Goal: Find specific page/section: Find specific page/section

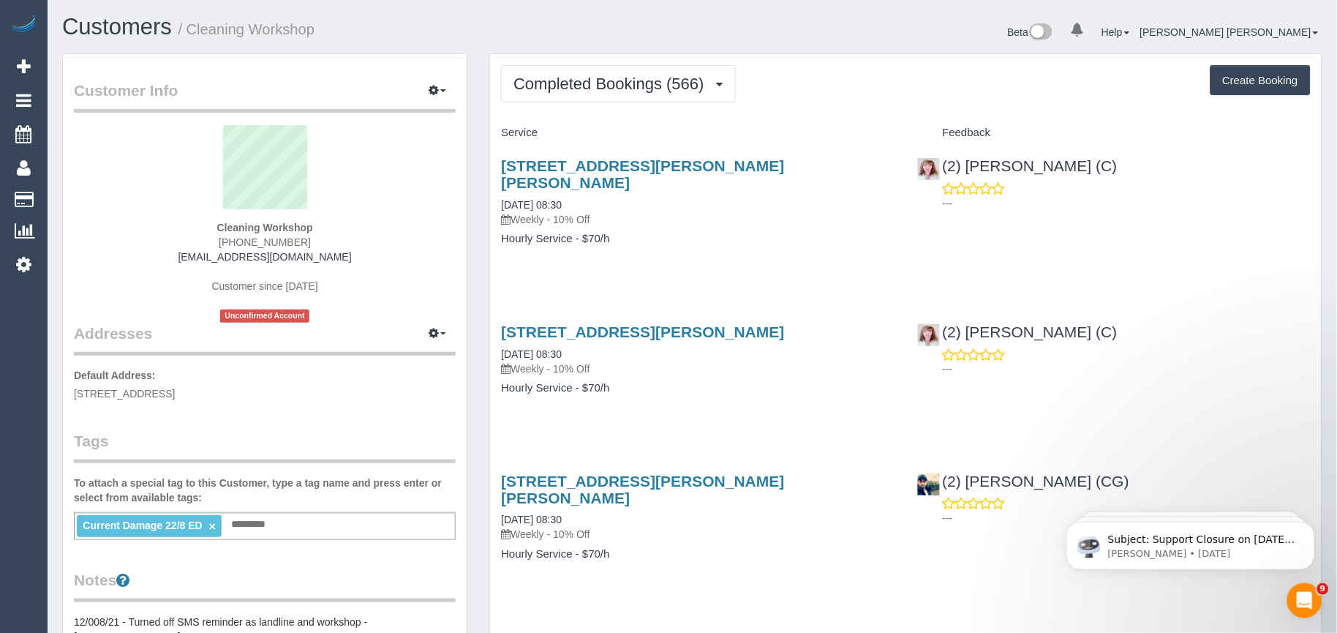
click at [742, 238] on div "[STREET_ADDRESS][PERSON_NAME][PERSON_NAME] [DATE] 08:30 Weekly - 10% Off Hourly…" at bounding box center [698, 209] width 416 height 129
click at [640, 97] on button "Completed Bookings (566)" at bounding box center [618, 83] width 235 height 37
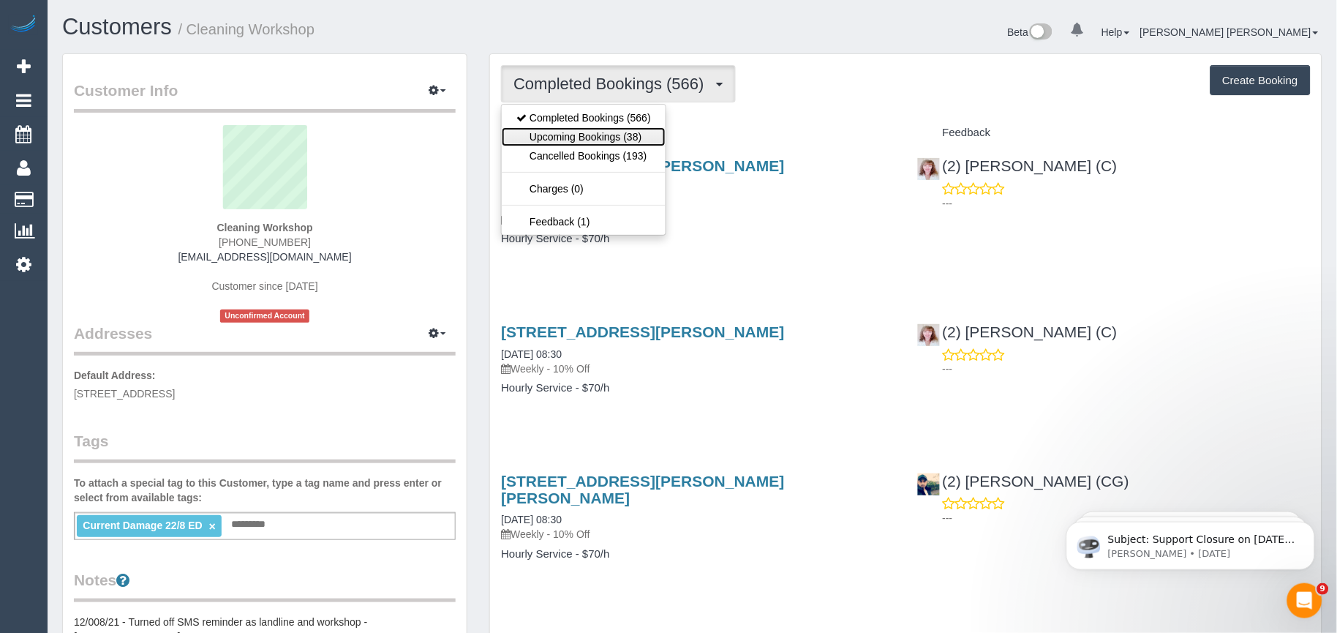
click at [610, 137] on link "Upcoming Bookings (38)" at bounding box center [584, 136] width 164 height 19
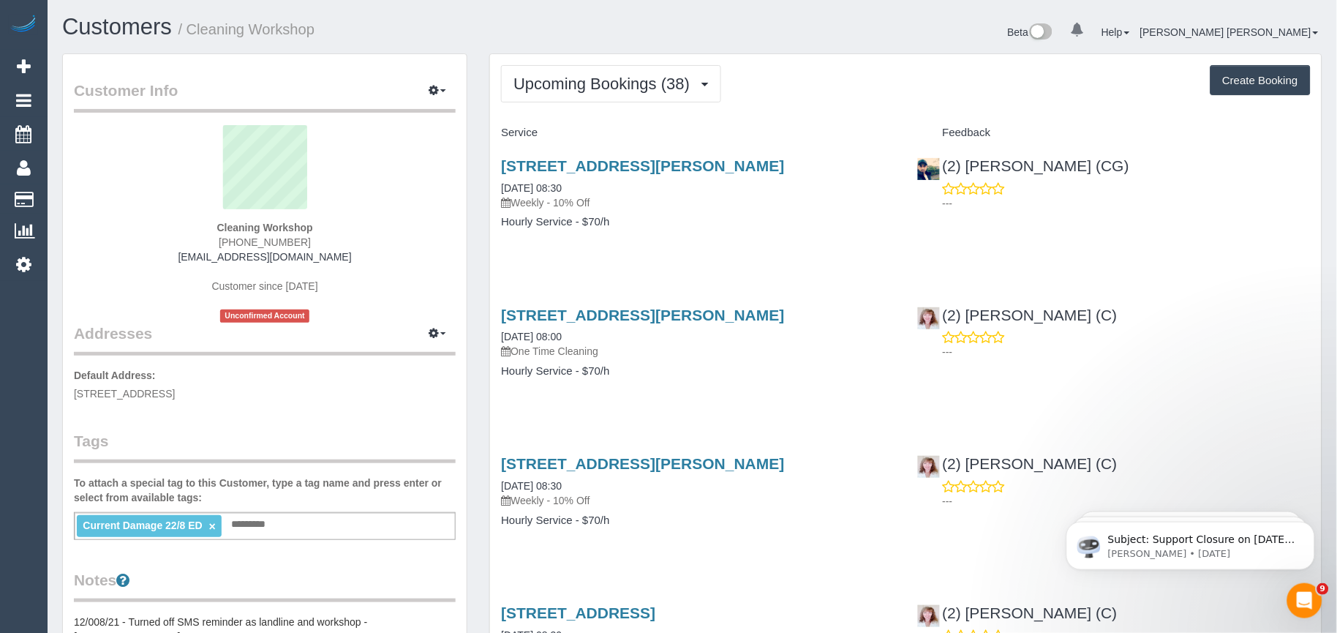
click at [686, 296] on div "[STREET_ADDRESS][PERSON_NAME] [DATE] 08:00 One Time Cleaning Hourly Service - $…" at bounding box center [698, 350] width 416 height 113
drag, startPoint x: 774, startPoint y: 318, endPoint x: 503, endPoint y: 312, distance: 271.5
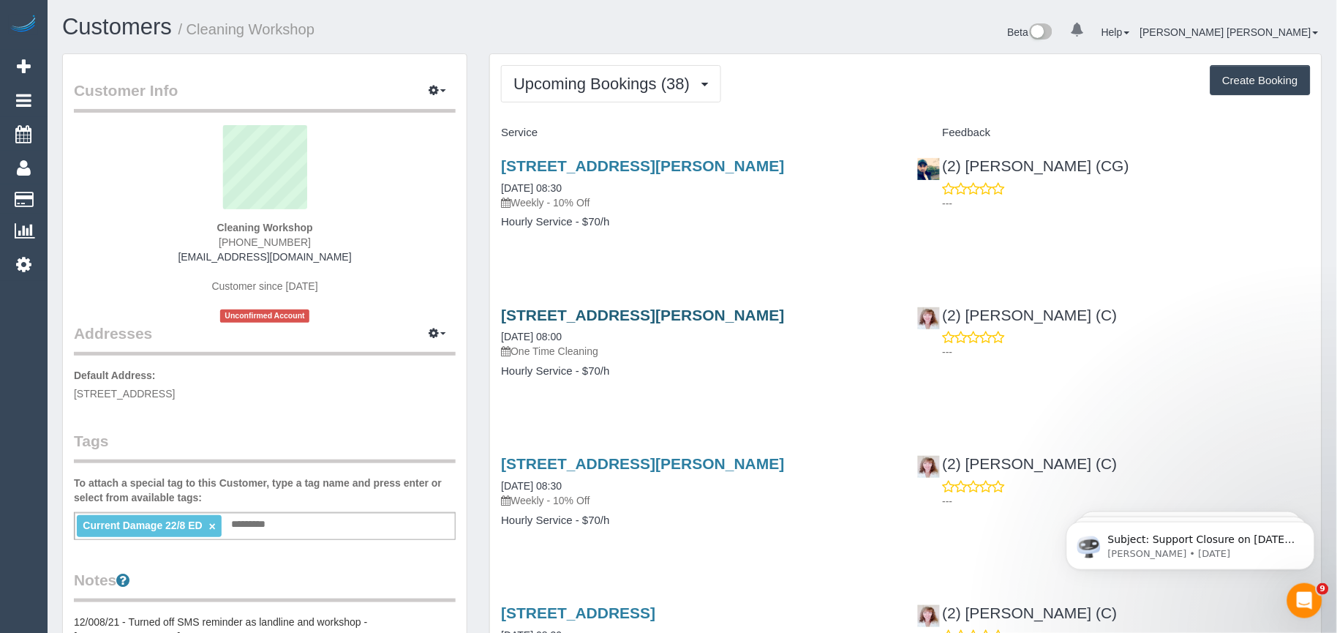
click at [503, 312] on h3 "[STREET_ADDRESS][PERSON_NAME]" at bounding box center [698, 315] width 394 height 17
copy link "[STREET_ADDRESS][PERSON_NAME]"
